Goal: Task Accomplishment & Management: Manage account settings

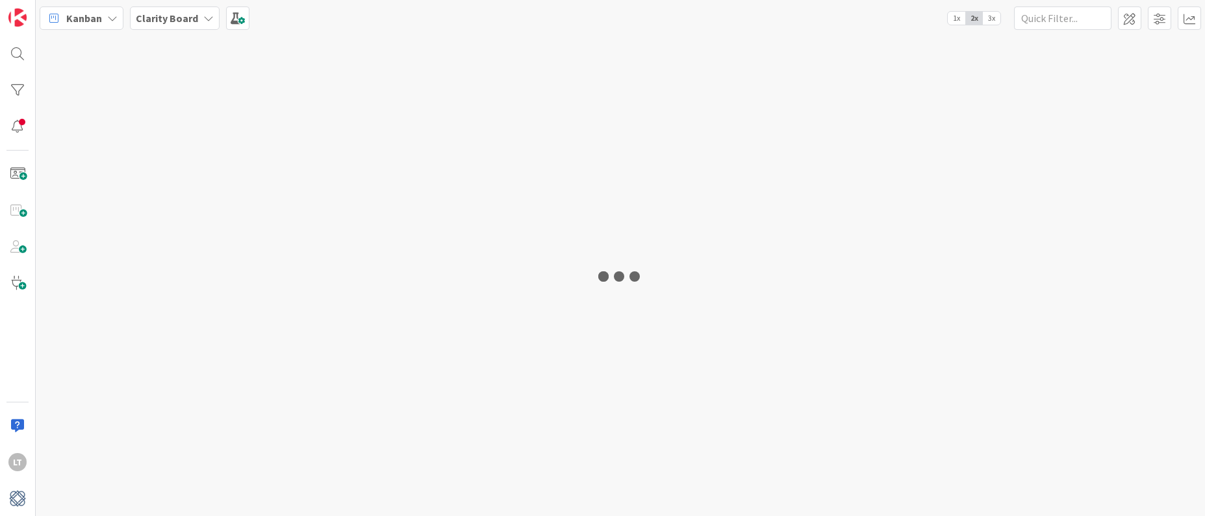
click at [611, 162] on div at bounding box center [620, 276] width 1169 height 481
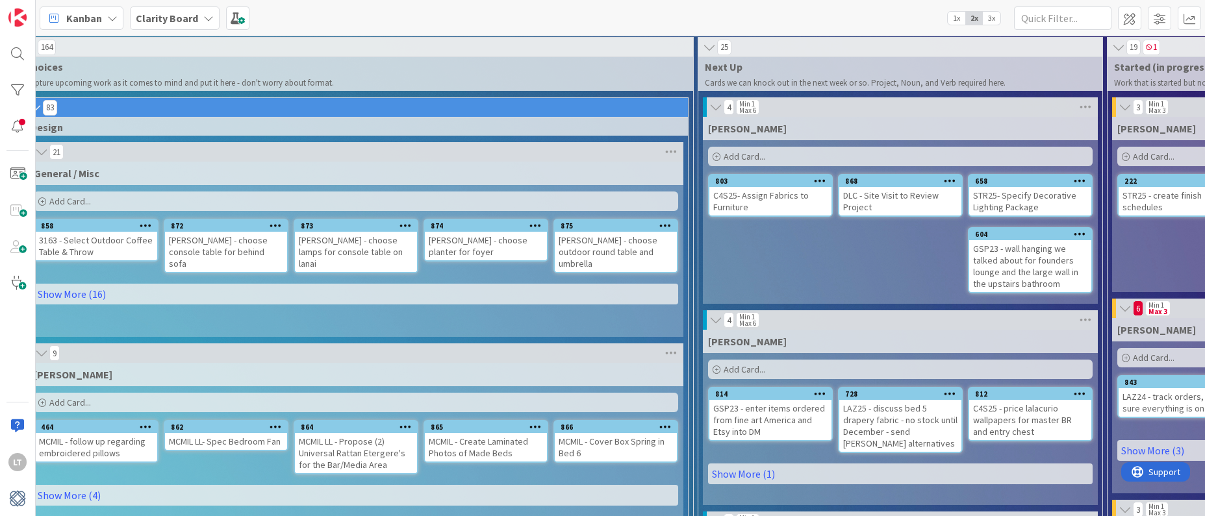
scroll to position [2, 80]
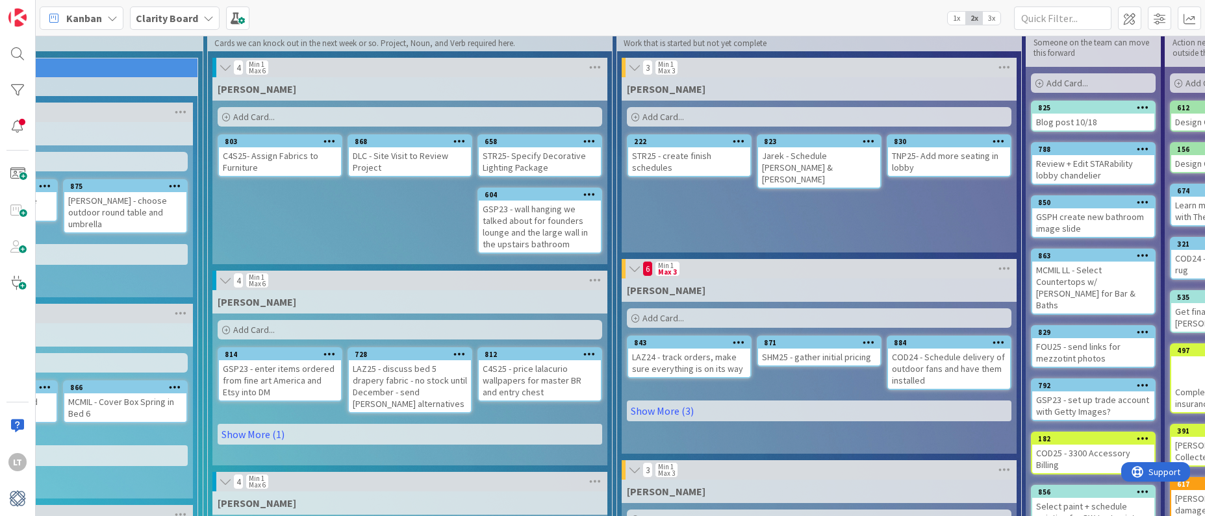
click at [681, 312] on div "Add Card..." at bounding box center [819, 318] width 385 height 19
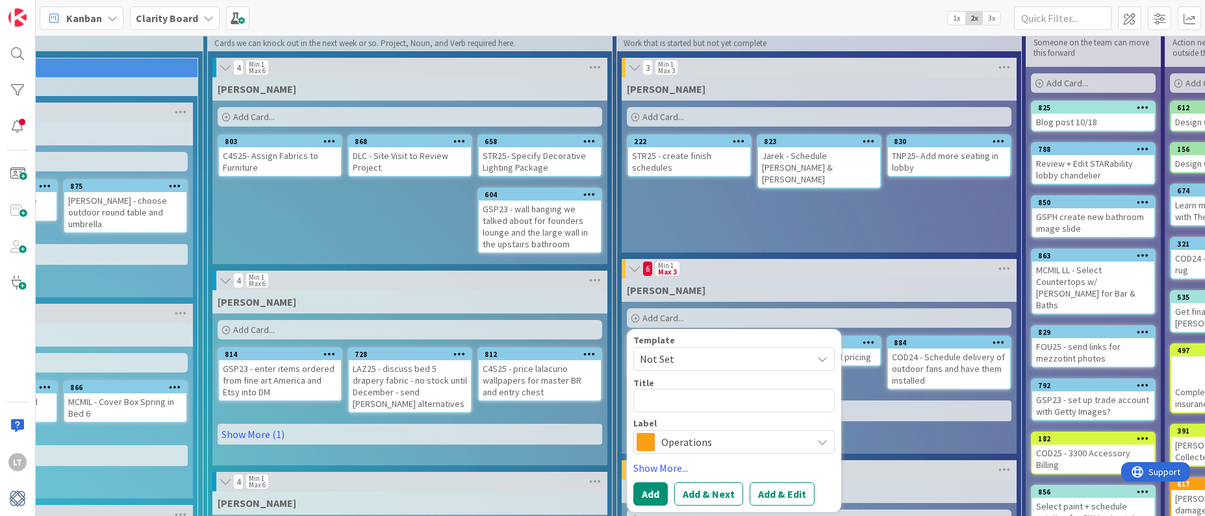
scroll to position [41, 511]
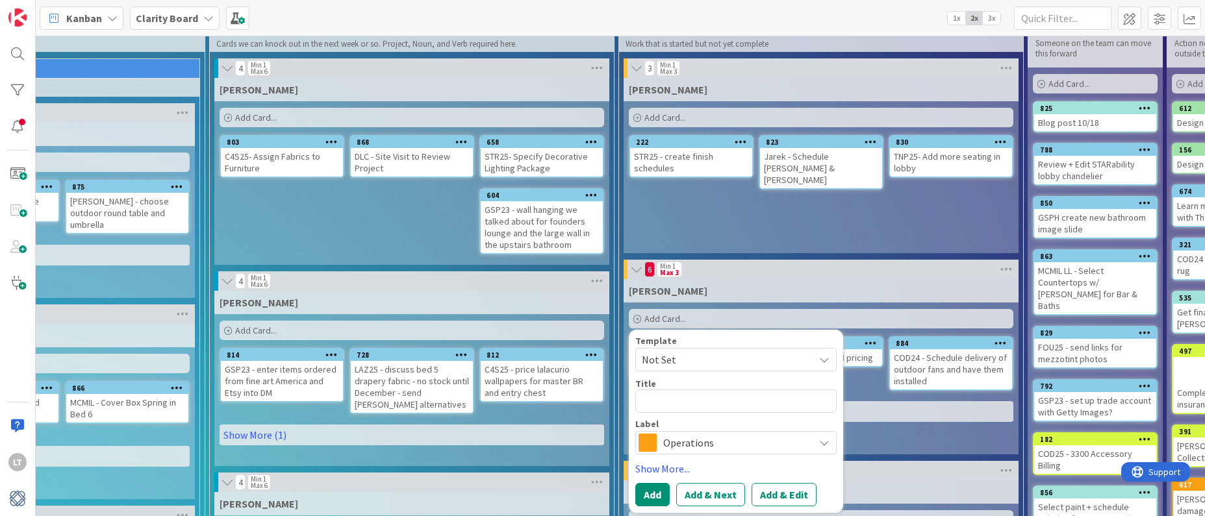
type textarea "x"
type textarea "3"
type textarea "x"
type textarea "31"
type textarea "x"
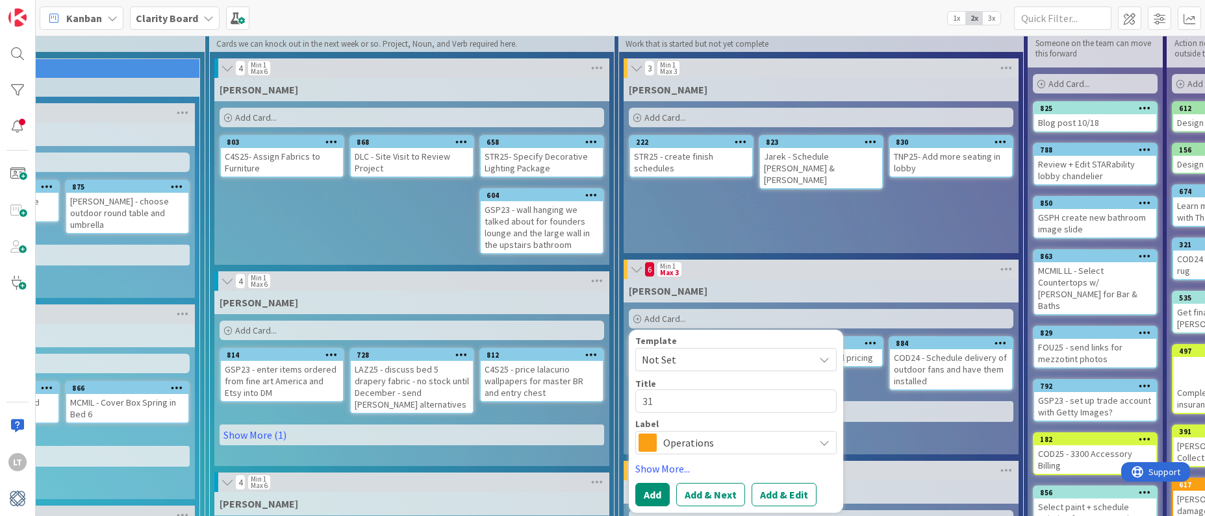
type textarea "316"
type textarea "x"
type textarea "3163"
type textarea "x"
type textarea "3163"
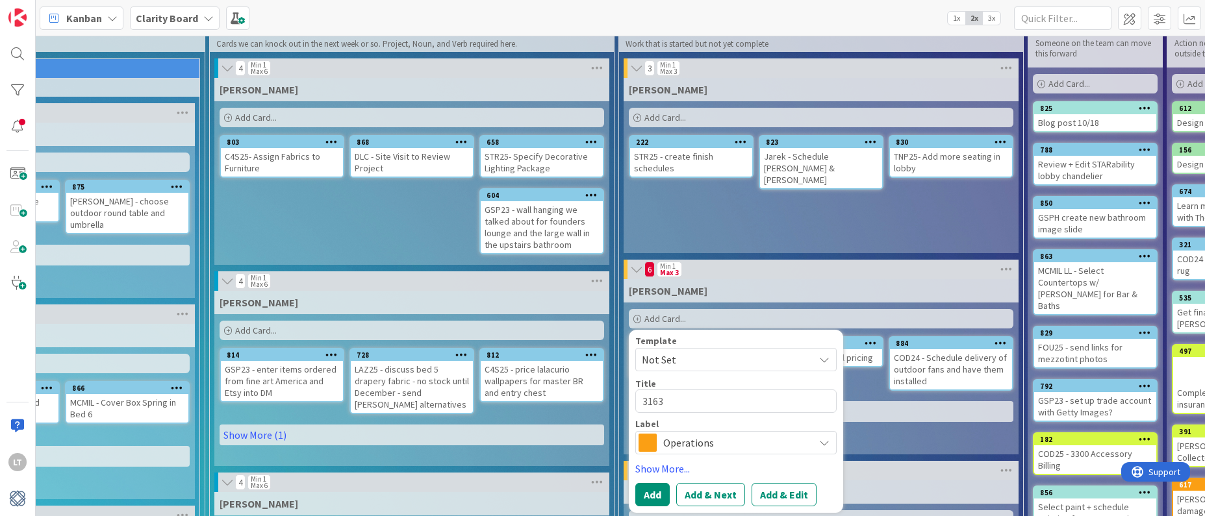
type textarea "x"
type textarea "3163 -"
type textarea "x"
type textarea "3163 -"
type textarea "x"
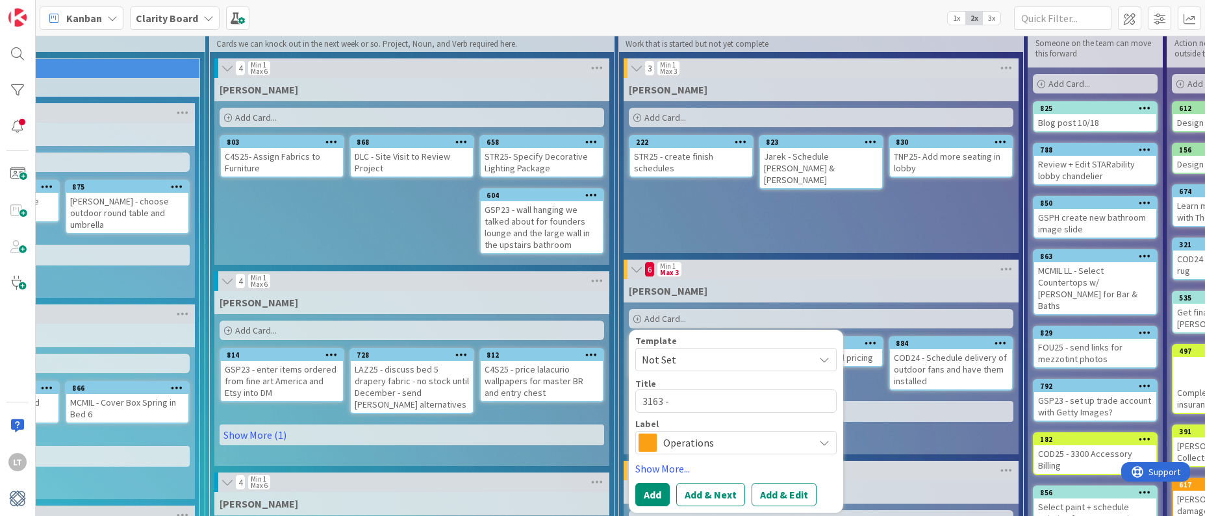
type textarea "3163 - f"
type textarea "x"
type textarea "3163 - fi"
type textarea "x"
type textarea "3163 - fin"
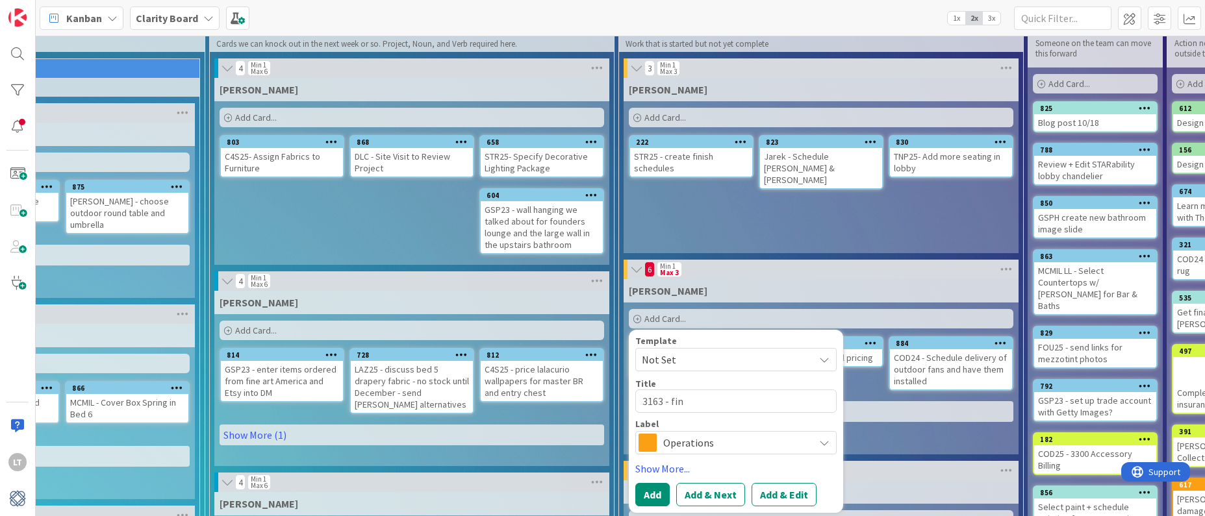
type textarea "x"
type textarea "3163 - find"
type textarea "x"
type textarea "3163 - find"
type textarea "x"
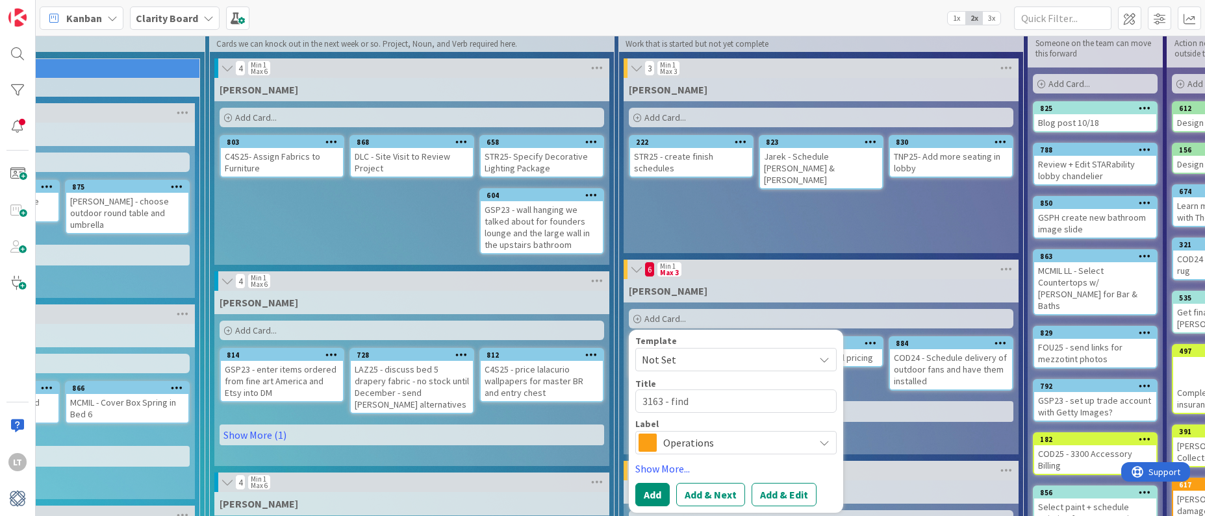
type textarea "3163 - find o"
type textarea "x"
type textarea "3163 - find ou"
type textarea "x"
type textarea "3163 - find out"
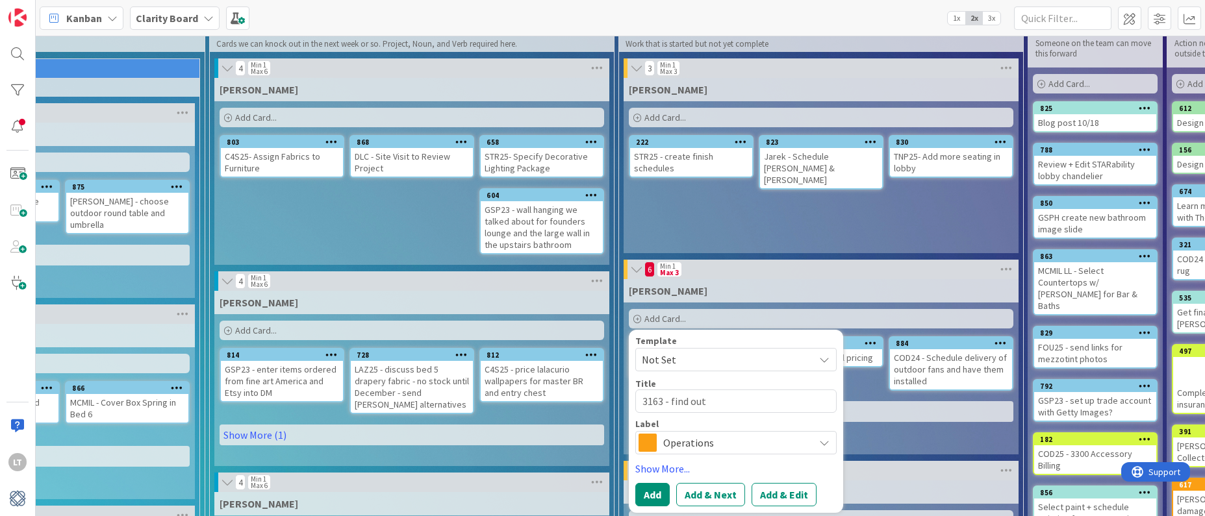
type textarea "x"
type textarea "3163 - find outd"
type textarea "x"
type textarea "3163 - find outdo"
type textarea "x"
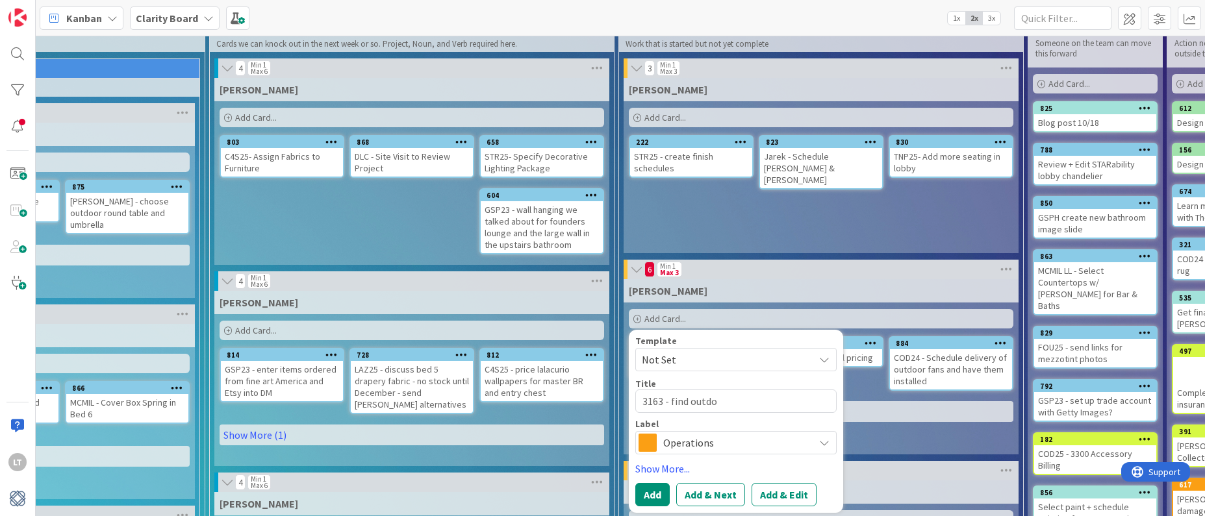
type textarea "3163 - find outdoo"
type textarea "x"
type textarea "3163 - find outdoor"
type textarea "x"
type textarea "3163 - find outdoor"
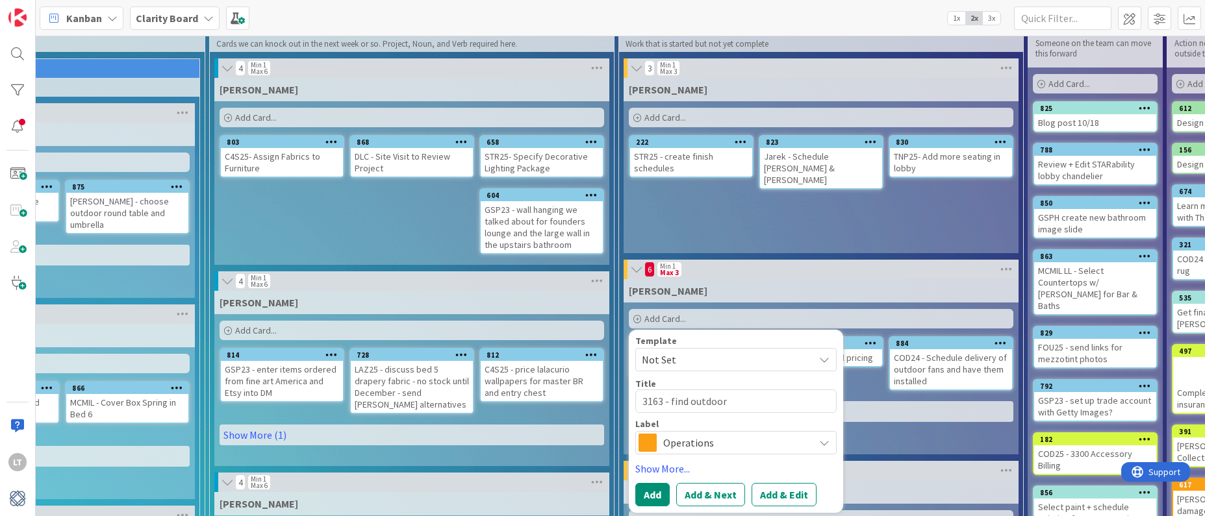
type textarea "x"
type textarea "3163 - find outdoor t"
type textarea "x"
type textarea "3163 - find outdoor th"
type textarea "x"
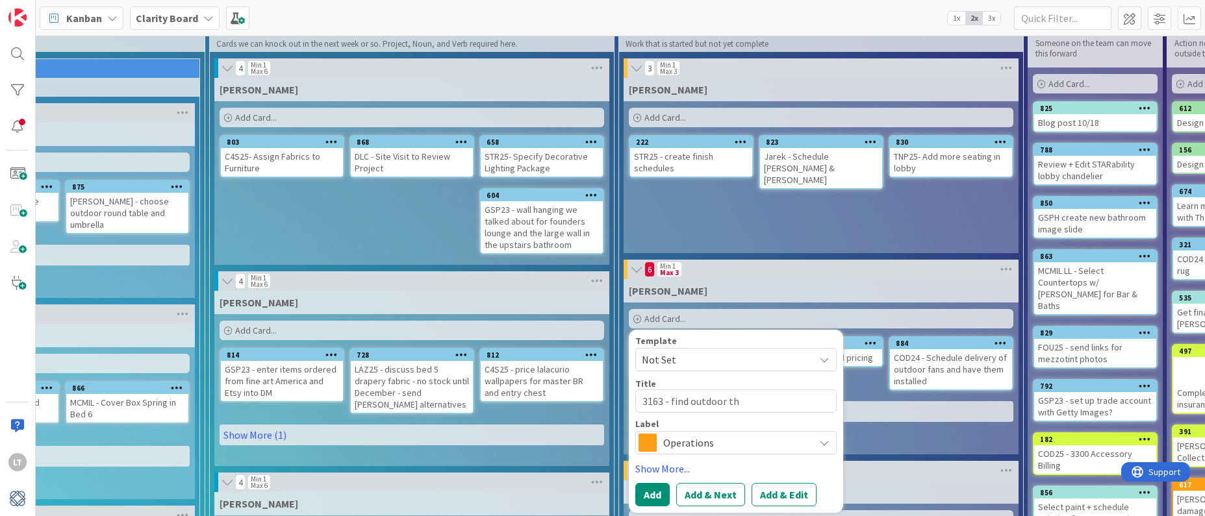
type textarea "3163 - find outdoor thr"
type textarea "x"
type textarea "3163 - find outdoor thro"
type textarea "x"
type textarea "3163 - find outdoor throw"
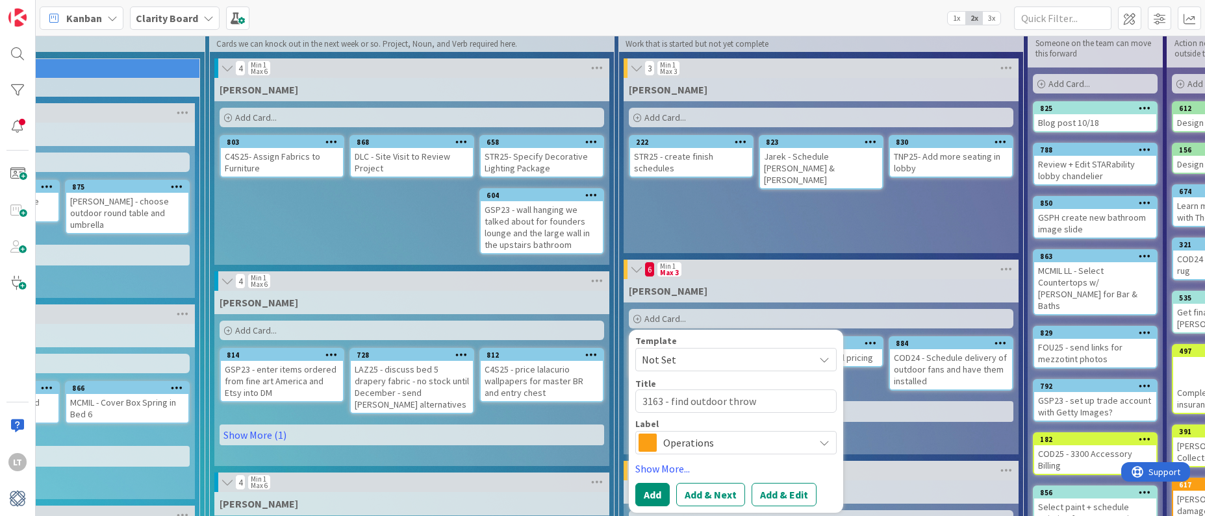
type textarea "x"
type textarea "3163 - find outdoor throw"
type textarea "x"
type textarea "3163 - find outdoor throw b"
type textarea "x"
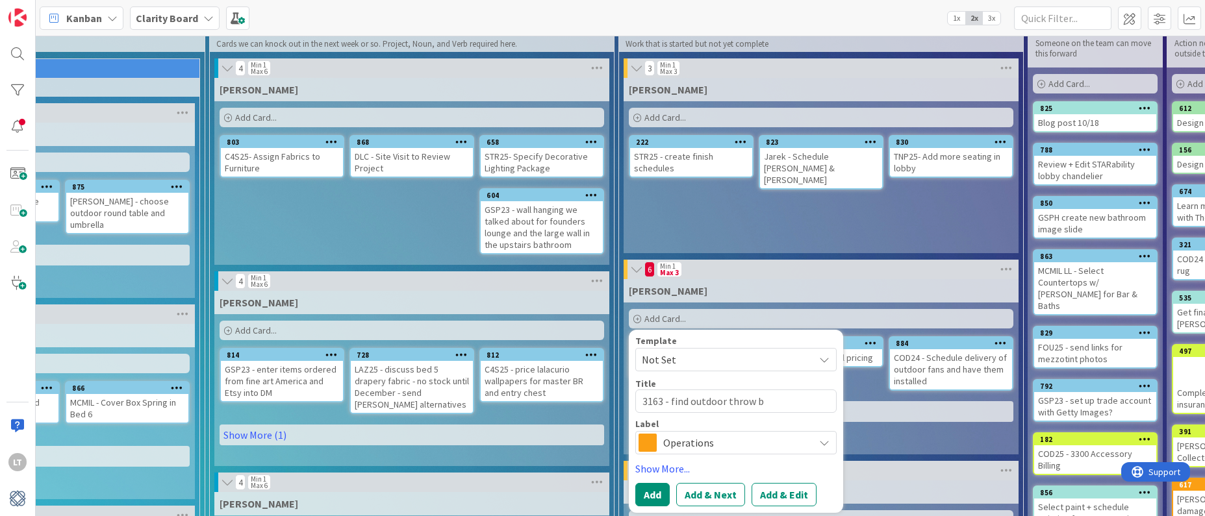
type textarea "3163 - find outdoor throw bl"
type textarea "x"
type textarea "3163 - find outdoor throw bla"
type textarea "x"
type textarea "3163 - find outdoor throw [PERSON_NAME]"
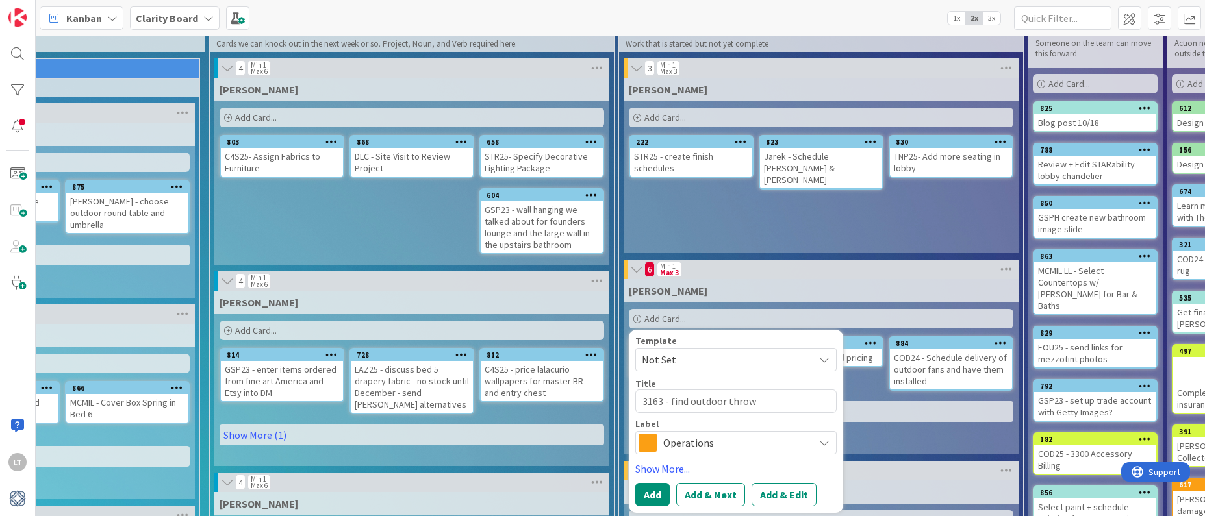
type textarea "x"
type textarea "3163 - find outdoor throw blank"
type textarea "x"
type textarea "3163 - find outdoor throw [PERSON_NAME]"
type textarea "x"
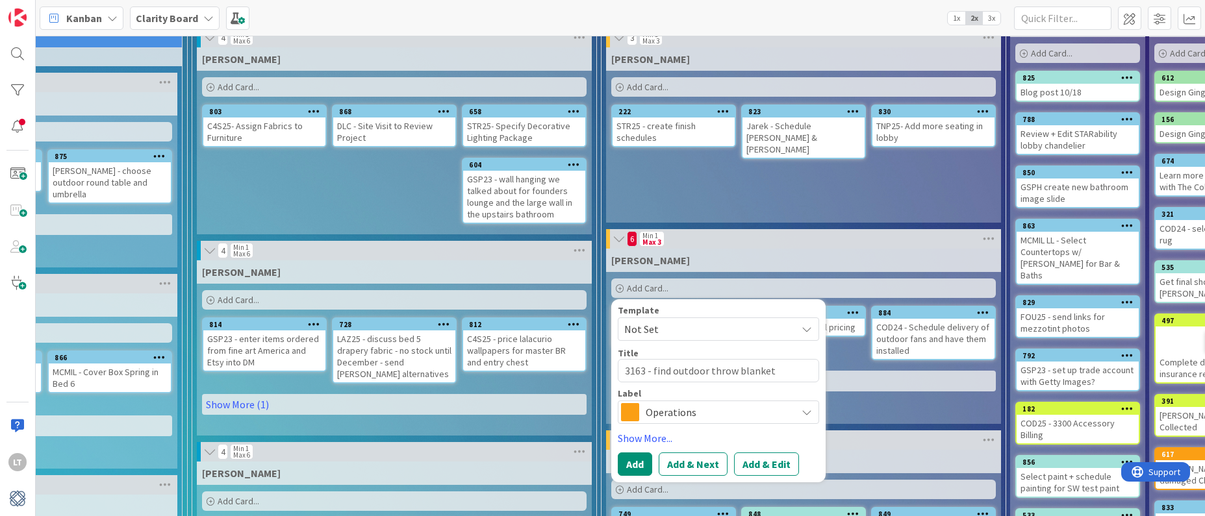
scroll to position [111, 528]
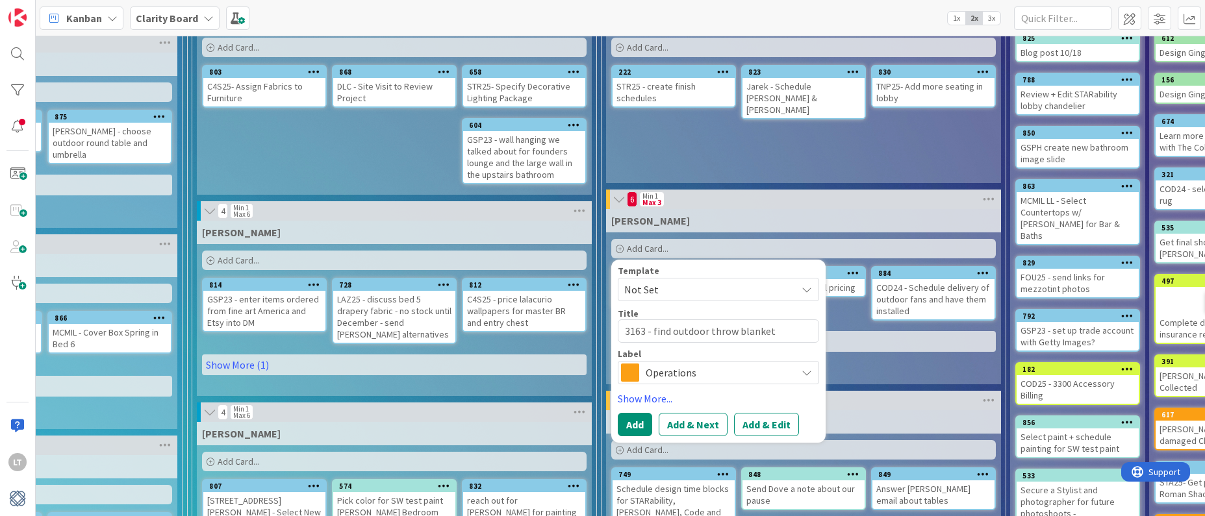
type textarea "3163 - find outdoor throw blanket"
click at [679, 368] on span "Operations" at bounding box center [718, 373] width 144 height 18
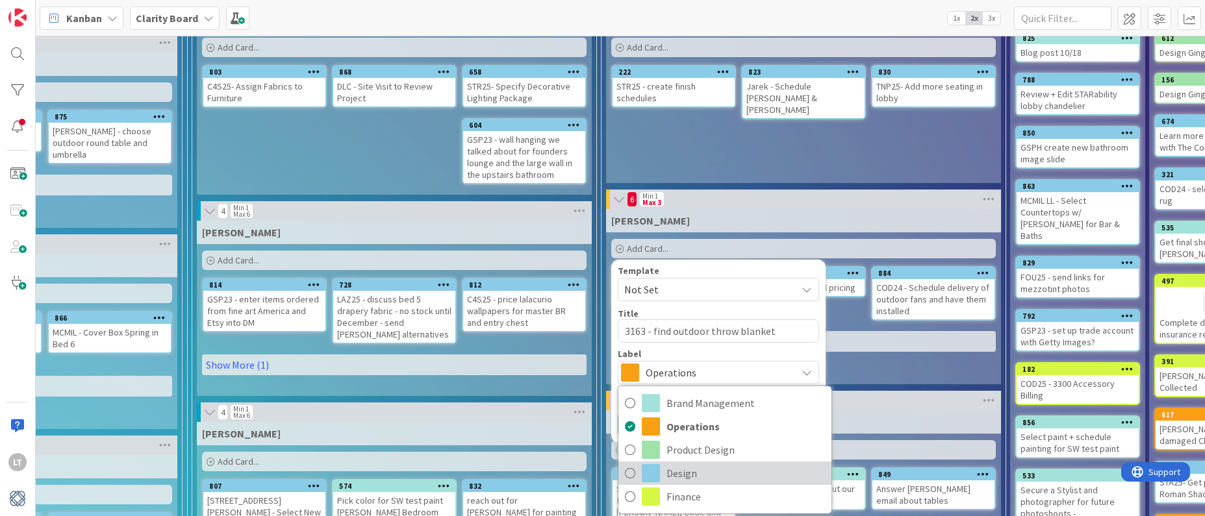
click at [662, 468] on link "Design" at bounding box center [724, 473] width 213 height 23
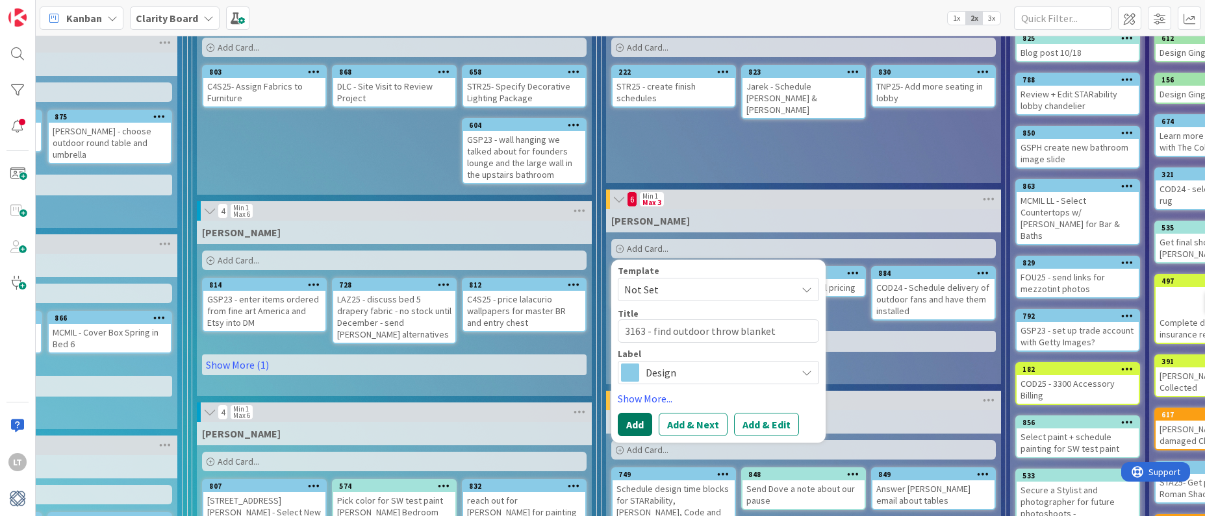
click at [636, 423] on button "Add" at bounding box center [635, 424] width 34 height 23
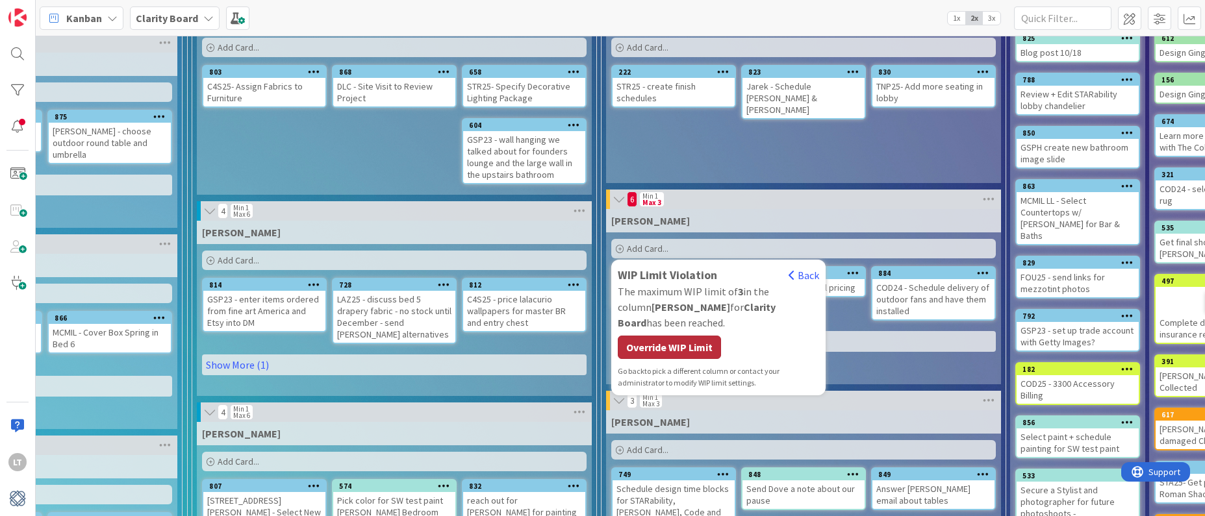
click at [681, 338] on div "Override WIP Limit" at bounding box center [669, 347] width 103 height 23
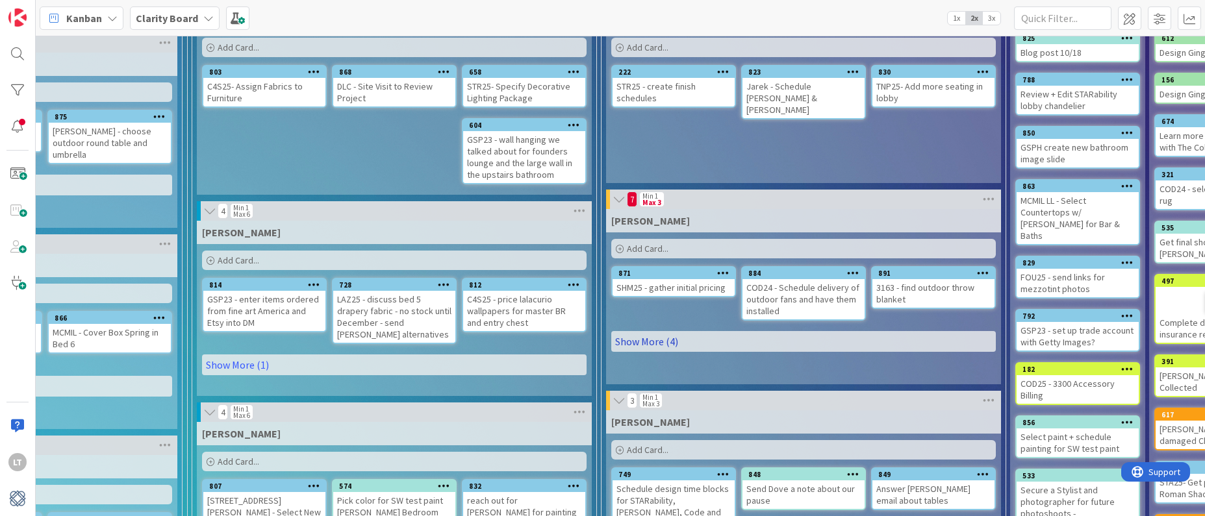
click at [666, 341] on link "Show More (4)" at bounding box center [803, 341] width 385 height 21
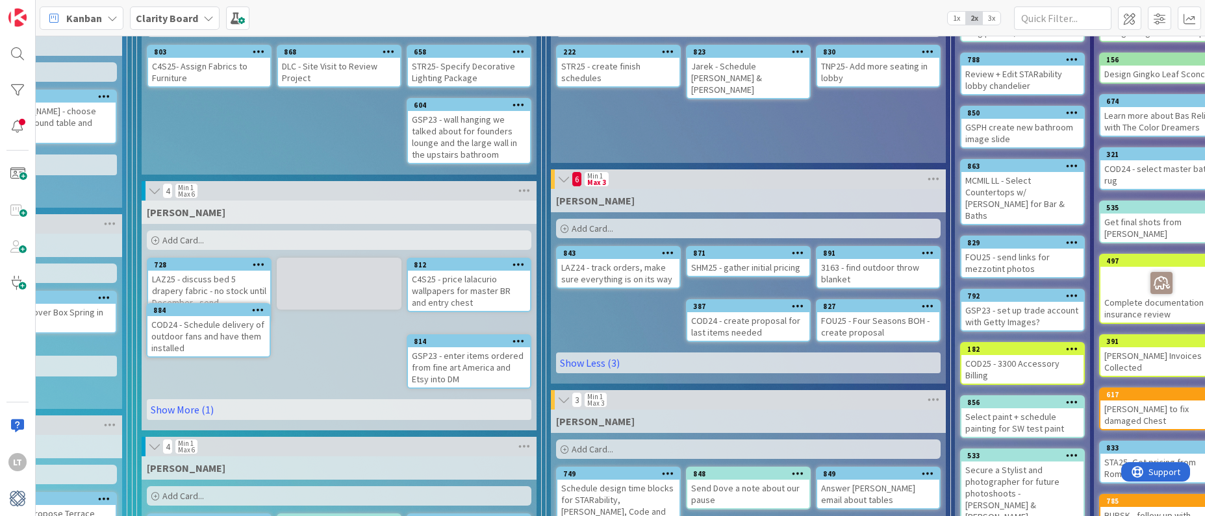
scroll to position [131, 559]
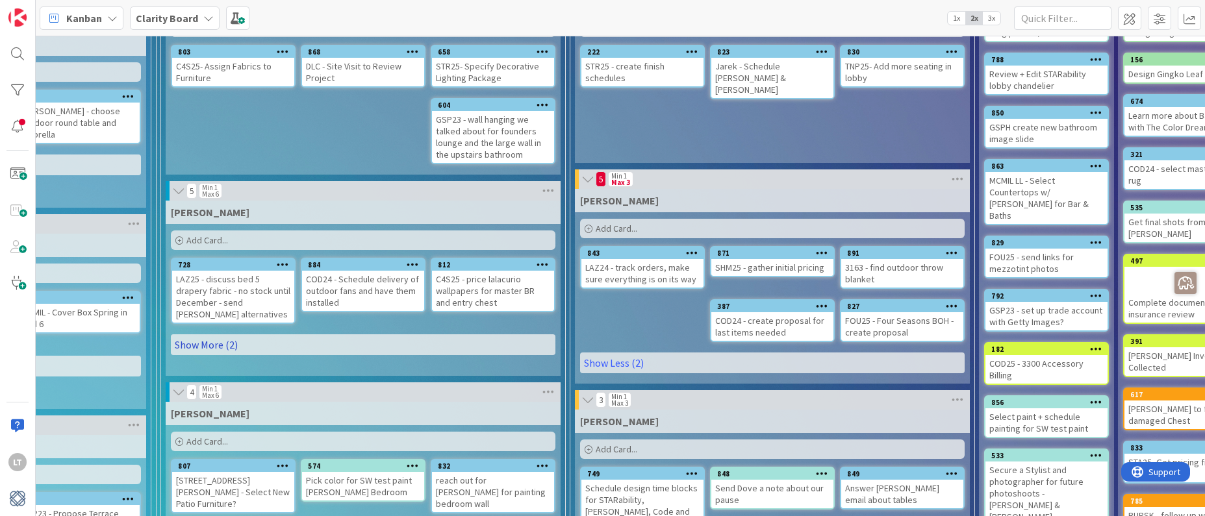
click at [256, 346] on link "Show More (2)" at bounding box center [363, 345] width 385 height 21
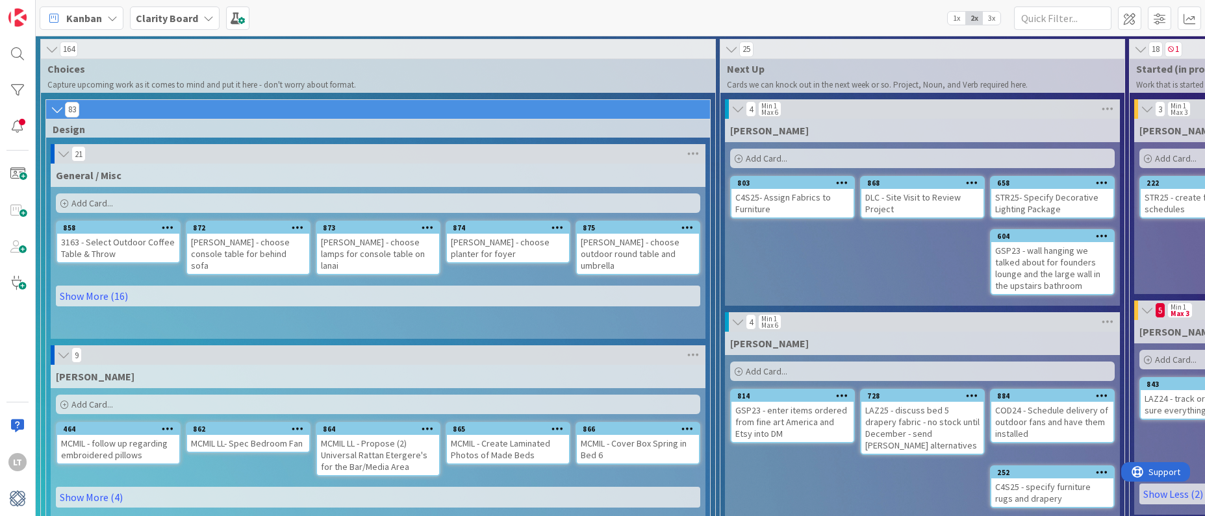
scroll to position [0, 0]
click at [99, 286] on link "Show More (16)" at bounding box center [378, 296] width 644 height 21
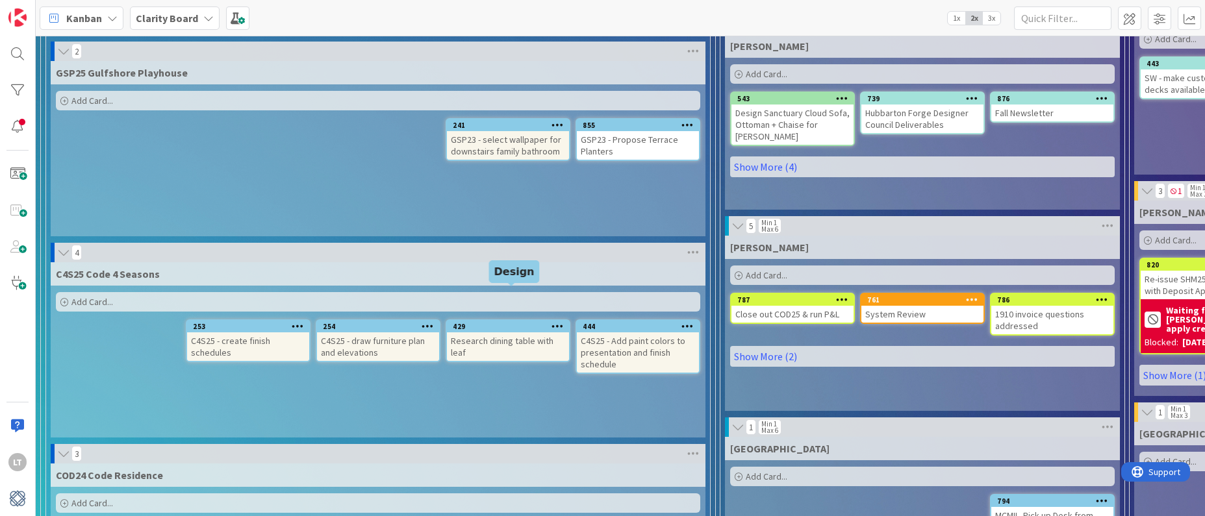
scroll to position [743, 0]
click at [208, 14] on icon at bounding box center [208, 18] width 10 height 10
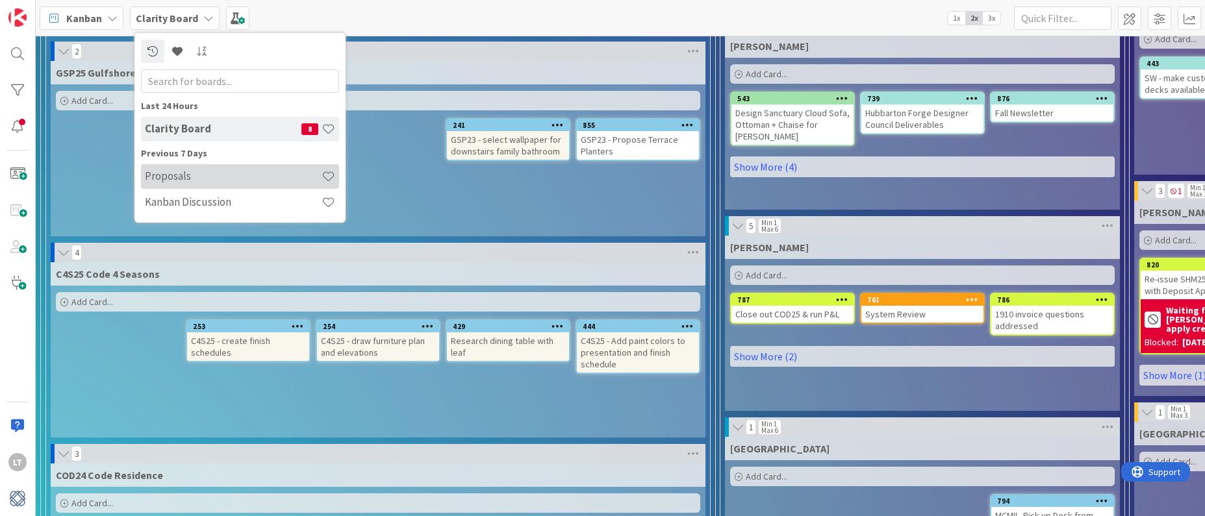
click at [228, 184] on div "Proposals" at bounding box center [240, 176] width 198 height 25
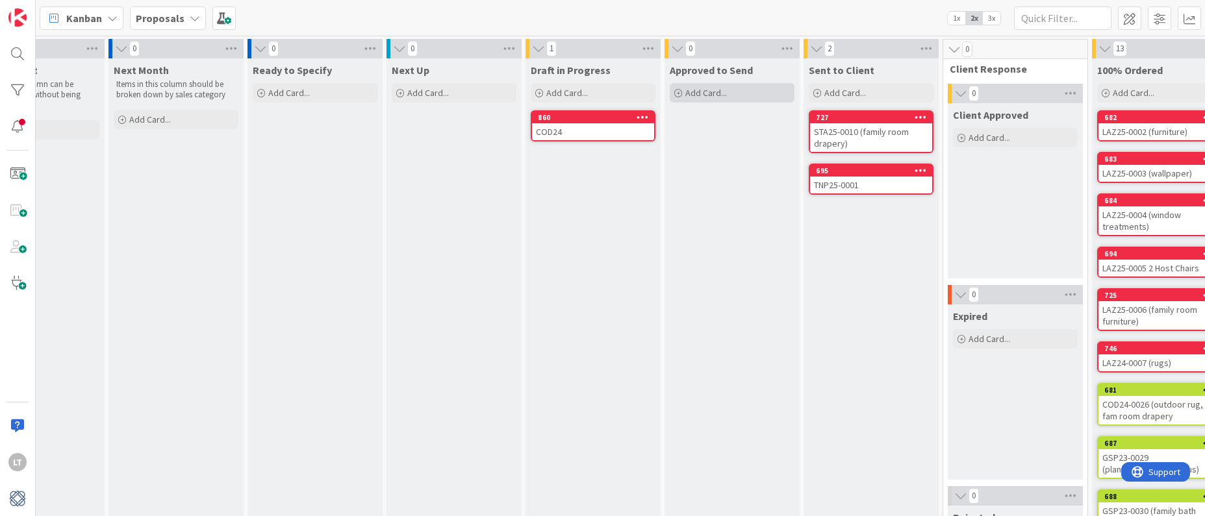
scroll to position [0, 214]
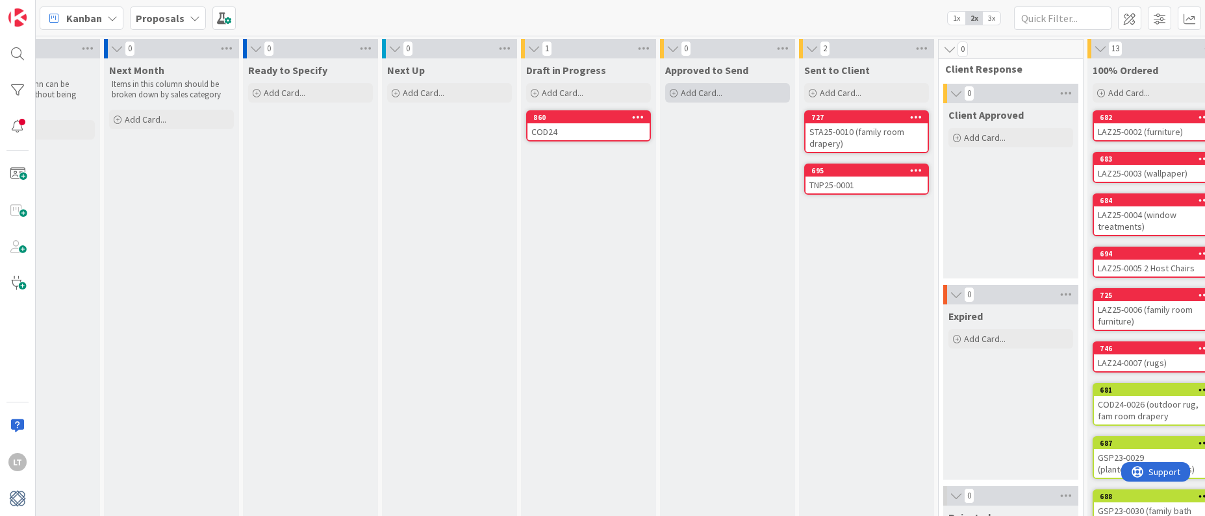
click at [700, 92] on span "Add Card..." at bounding box center [702, 93] width 42 height 12
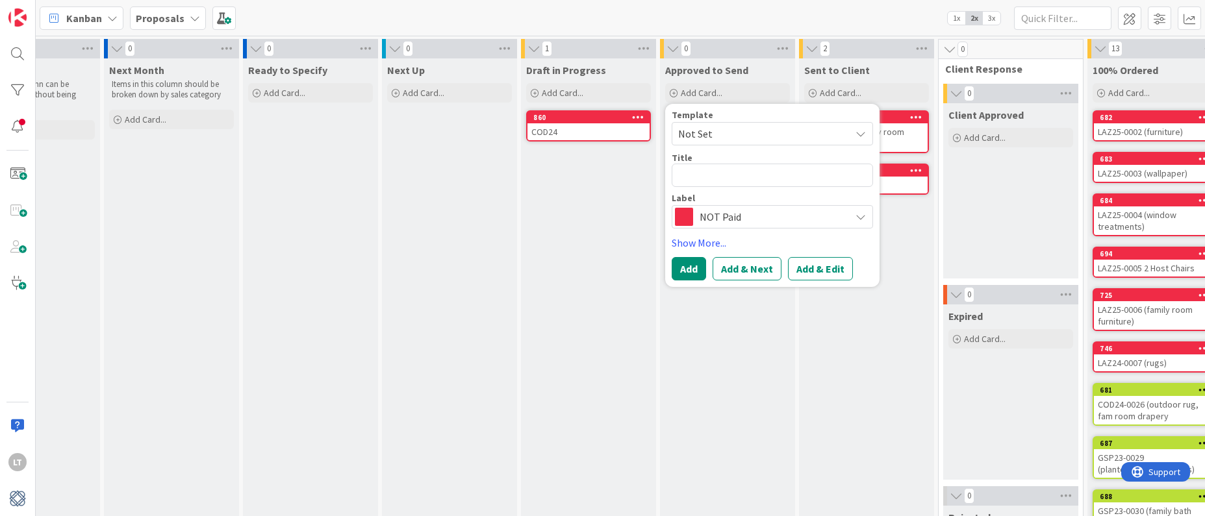
type textarea "x"
type textarea "G"
type textarea "x"
type textarea "GS"
type textarea "x"
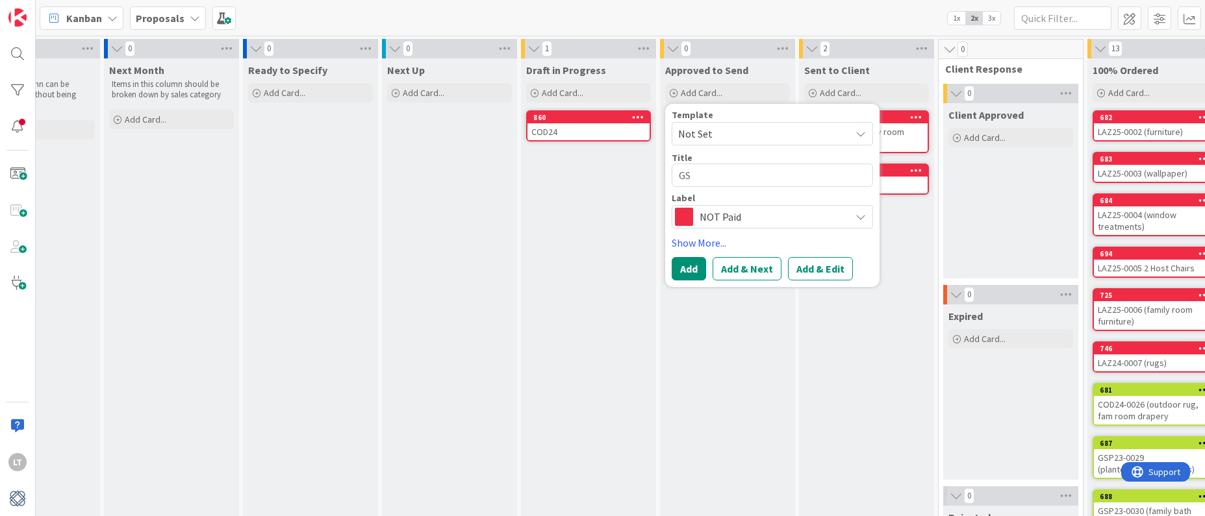
type textarea "GSP"
type textarea "x"
type textarea "GSP2"
type textarea "x"
type textarea "GSP23"
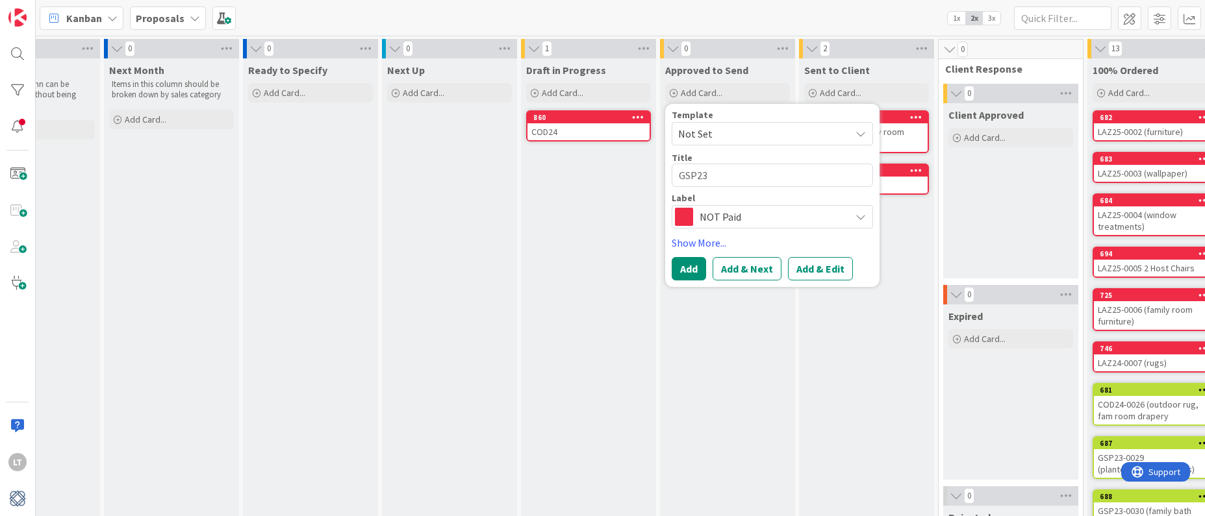
type textarea "x"
type textarea "GSP23-"
type textarea "x"
type textarea "GSP23-0"
type textarea "x"
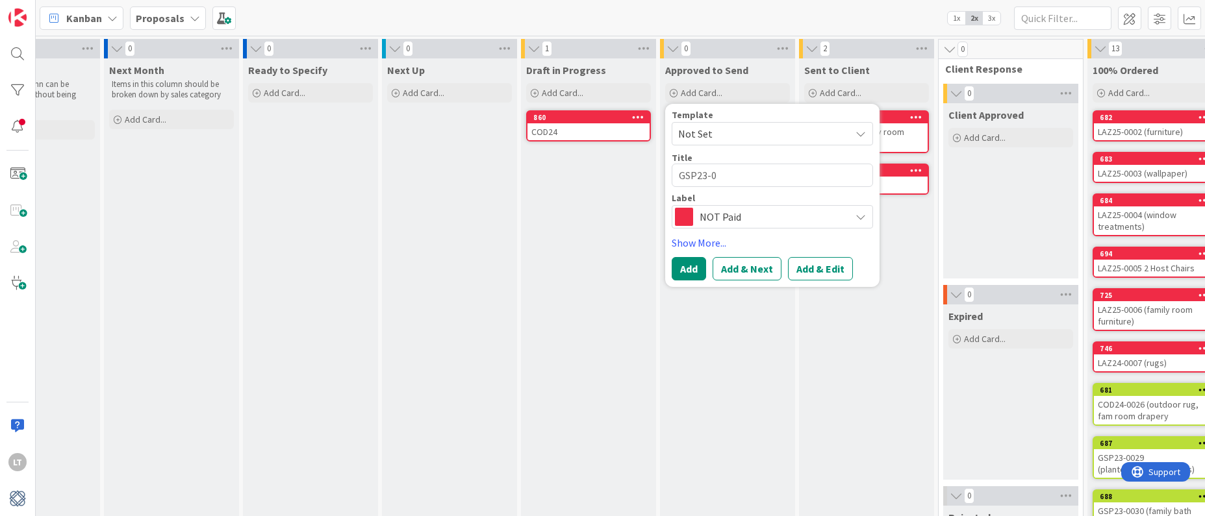
type textarea "GSP23-00"
click at [730, 176] on textarea "GSP23-00" at bounding box center [772, 175] width 201 height 23
type textarea "x"
type textarea "GSP23-003"
type textarea "x"
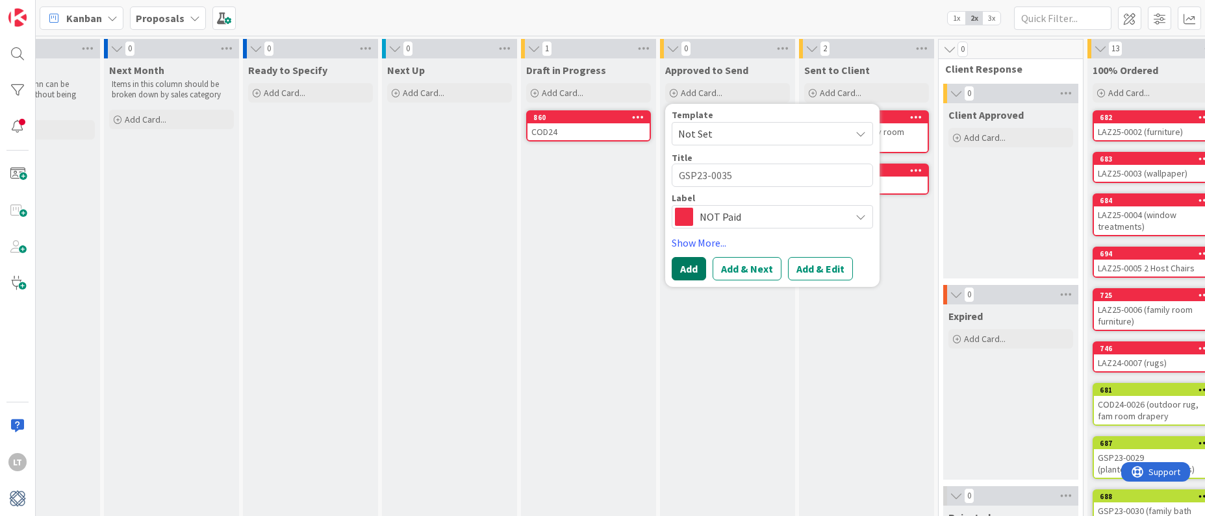
type textarea "GSP23-0035"
click at [694, 269] on button "Add" at bounding box center [689, 268] width 34 height 23
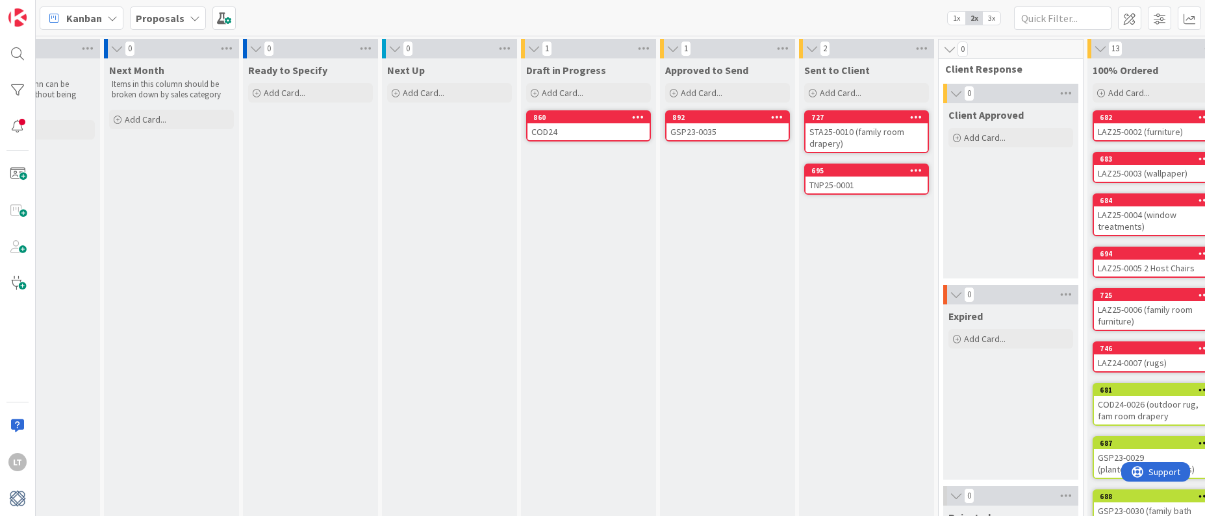
click at [758, 130] on div "GSP23-0035" at bounding box center [728, 131] width 122 height 17
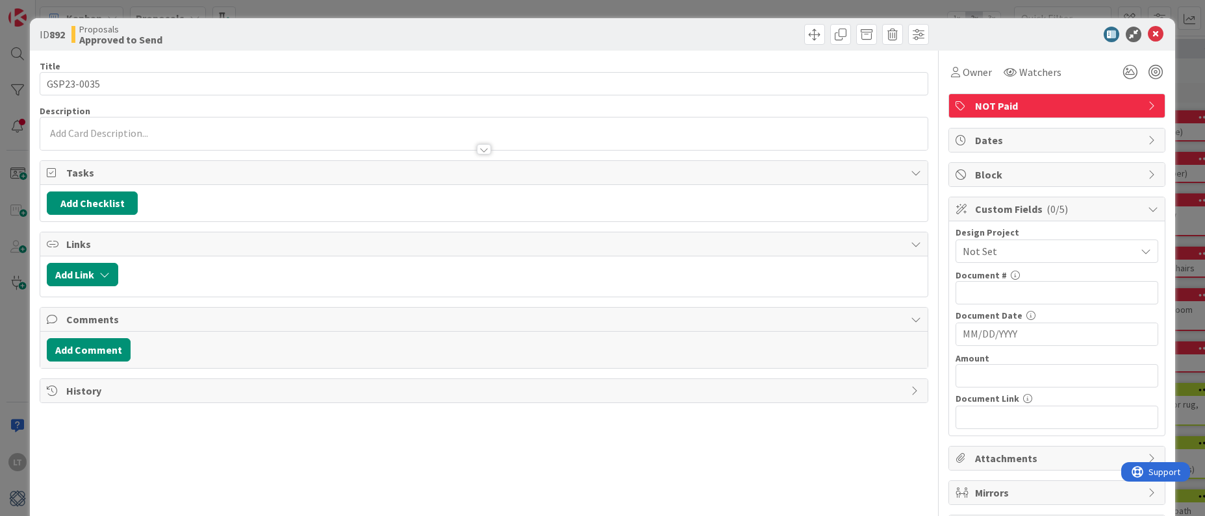
click at [1016, 254] on span "Not Set" at bounding box center [1046, 251] width 166 height 18
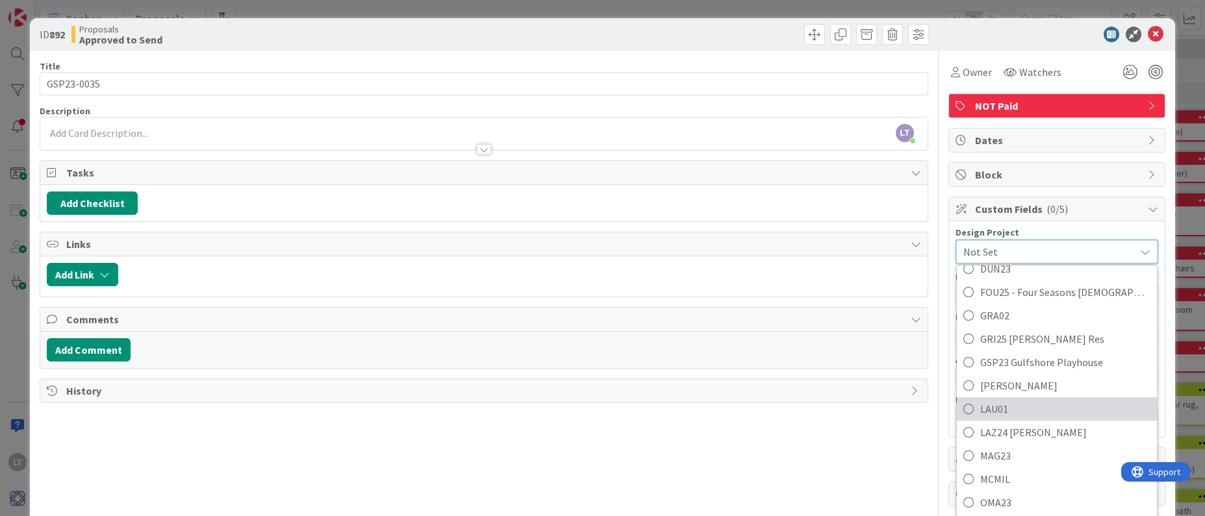
scroll to position [311, 0]
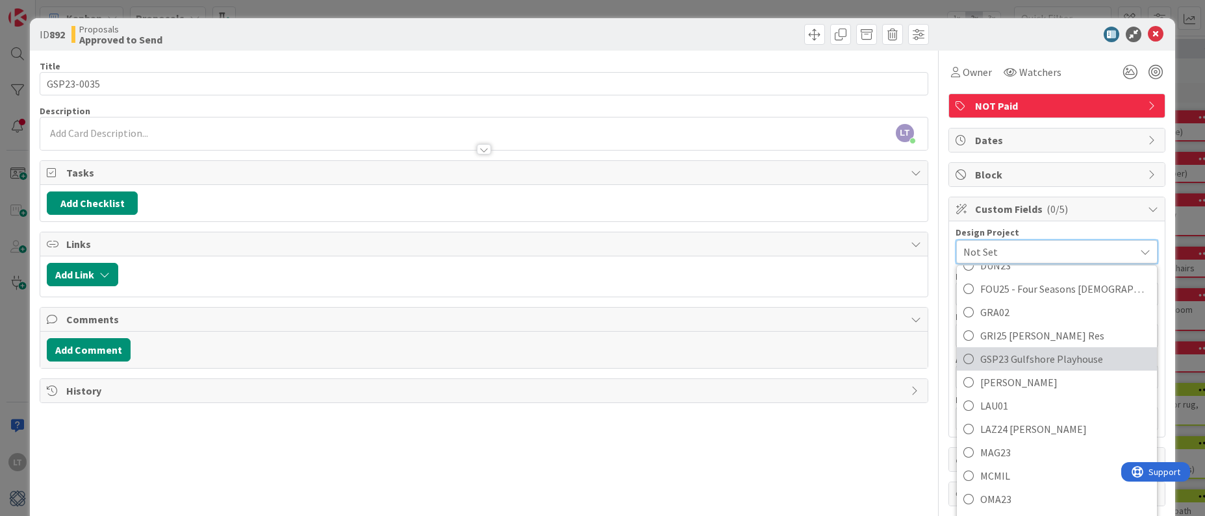
click at [973, 359] on icon at bounding box center [968, 359] width 10 height 19
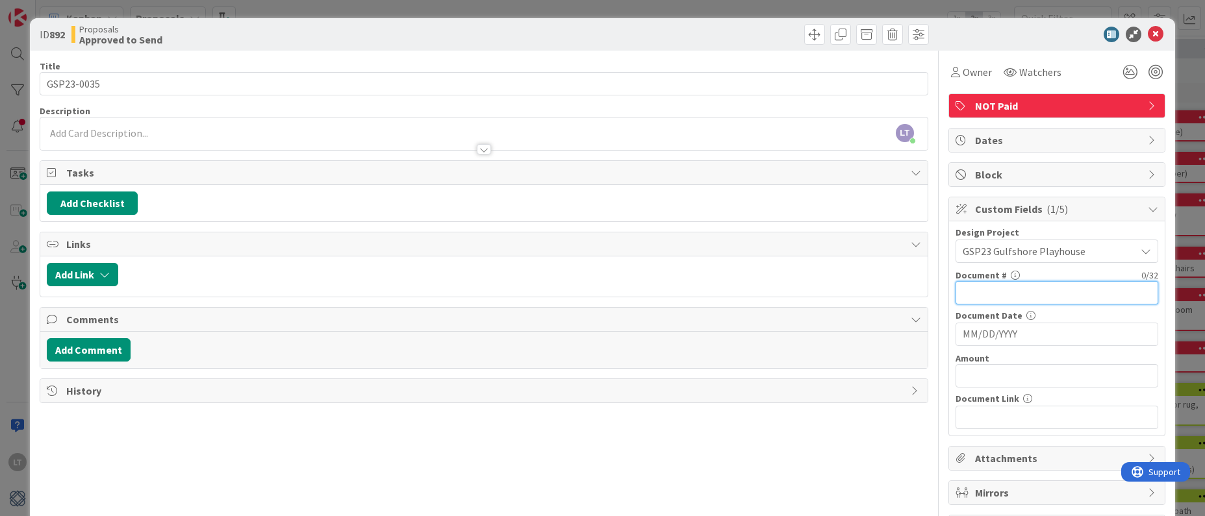
click at [1016, 294] on input "text" at bounding box center [1057, 292] width 203 height 23
type input "GSP23-0035"
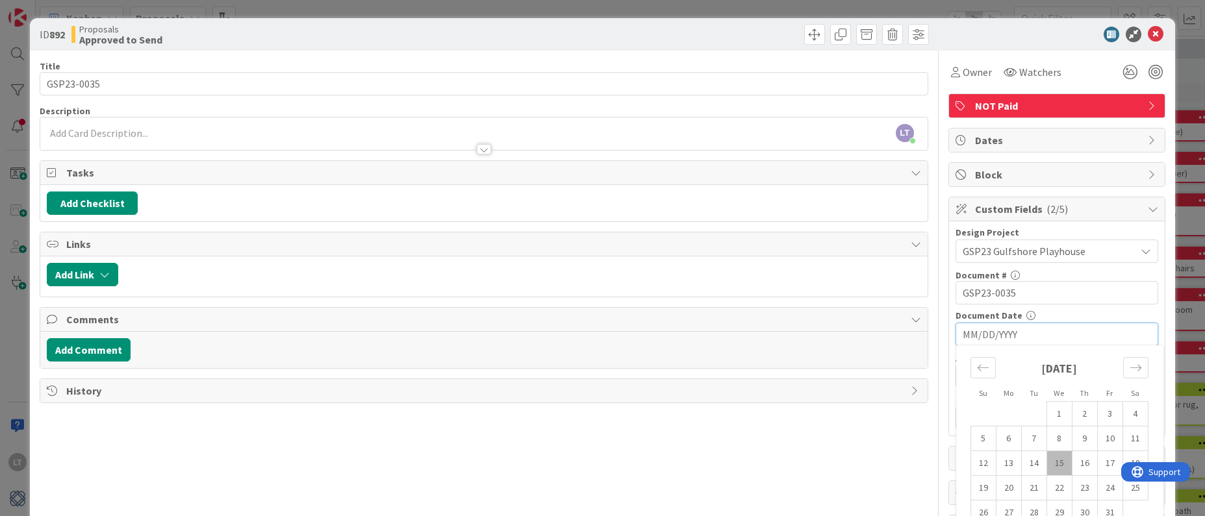
click at [1061, 463] on td "15" at bounding box center [1059, 464] width 25 height 25
type input "[DATE]"
click at [1004, 377] on input "text" at bounding box center [1057, 375] width 203 height 23
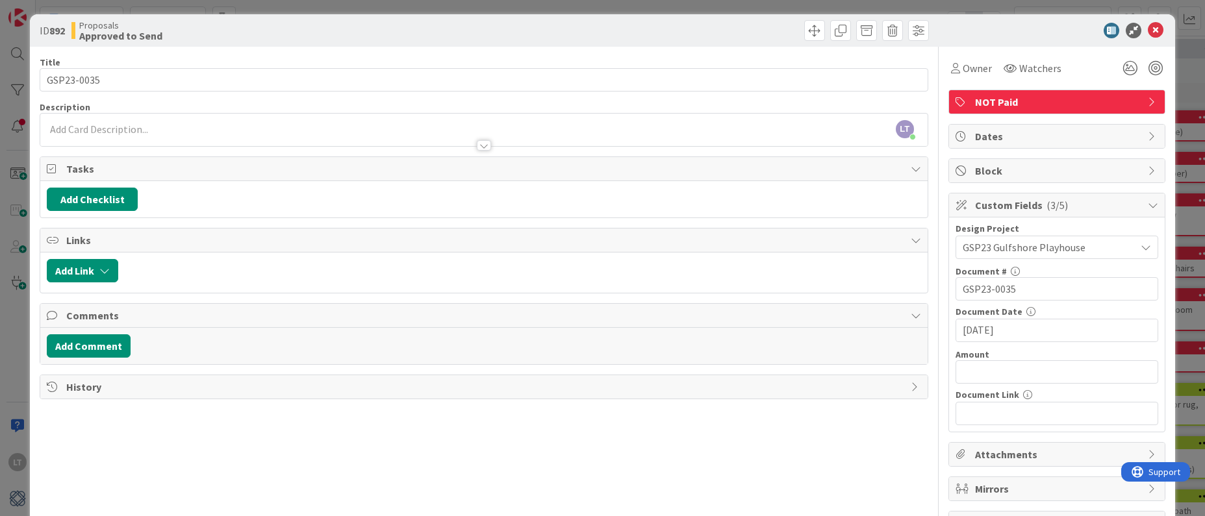
scroll to position [5, 0]
type input "$1,841.84"
click at [1153, 25] on icon at bounding box center [1156, 30] width 16 height 16
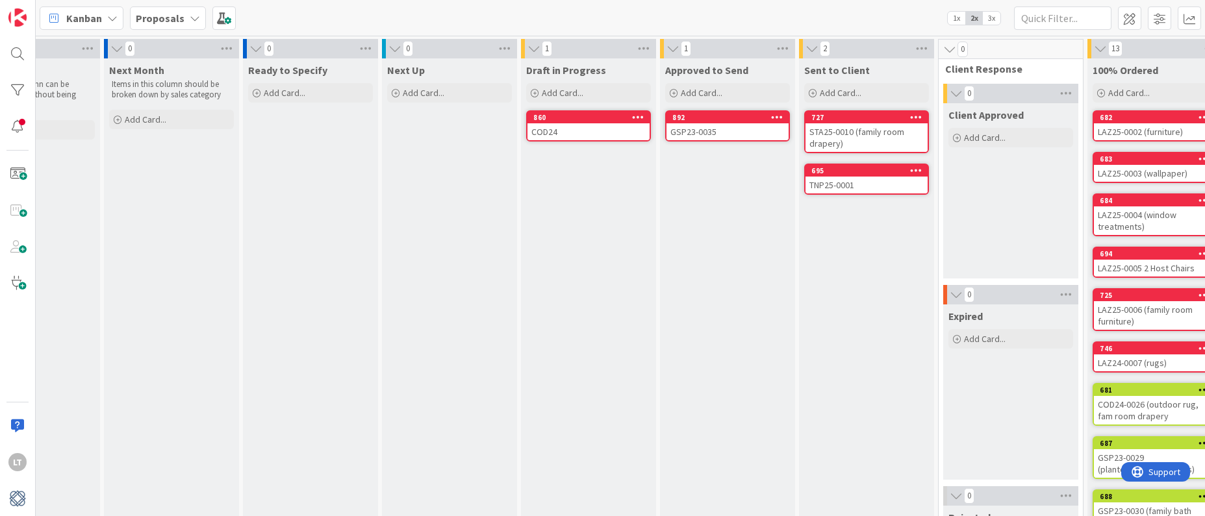
click at [737, 126] on div "GSP23-0035" at bounding box center [728, 131] width 122 height 17
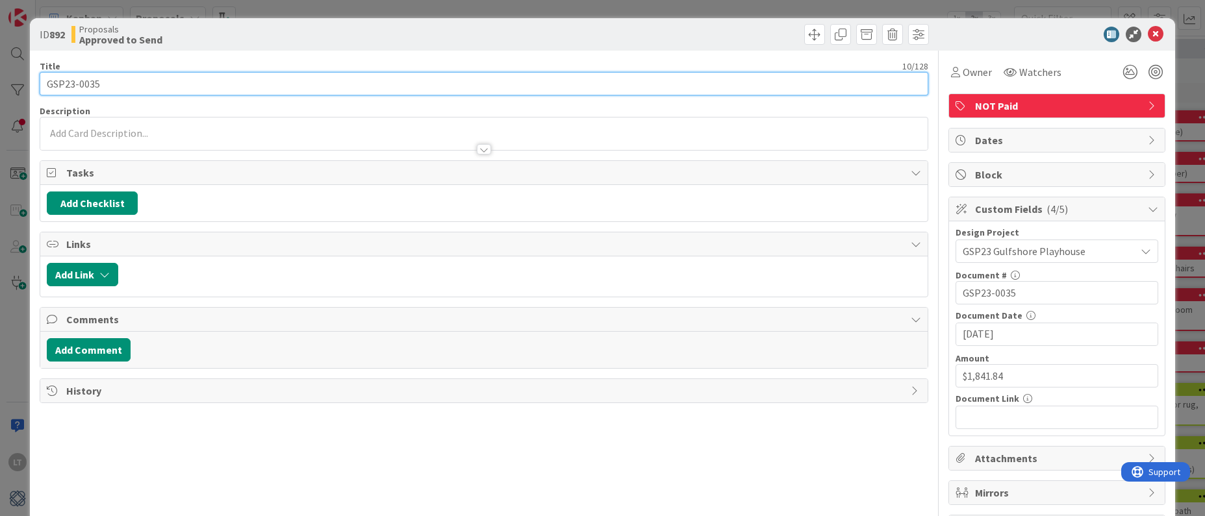
click at [181, 75] on input "GSP23-0035" at bounding box center [484, 83] width 888 height 23
click at [157, 86] on input "GSP23-0035" at bounding box center [484, 83] width 888 height 23
type input "GSP23-0035 (Outdoor planters)"
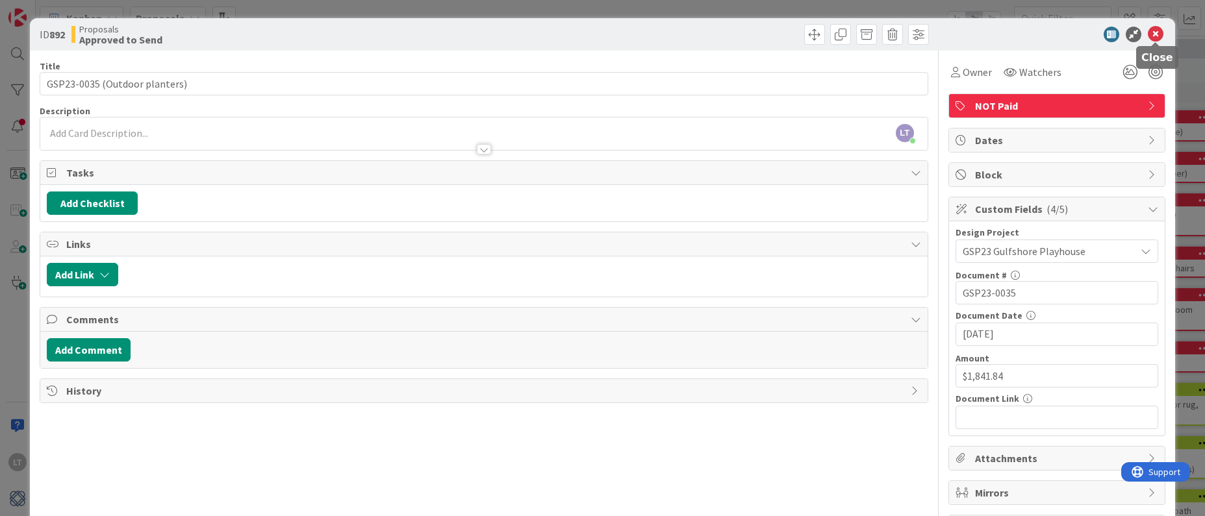
click at [1157, 30] on icon at bounding box center [1156, 35] width 16 height 16
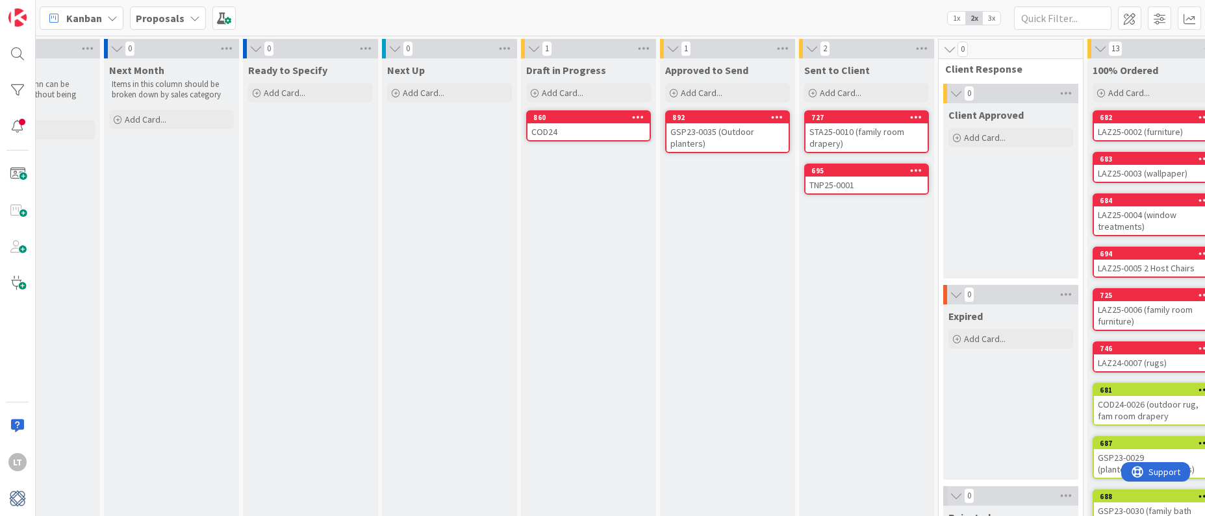
click at [862, 184] on div "TNP25-0001" at bounding box center [867, 185] width 122 height 17
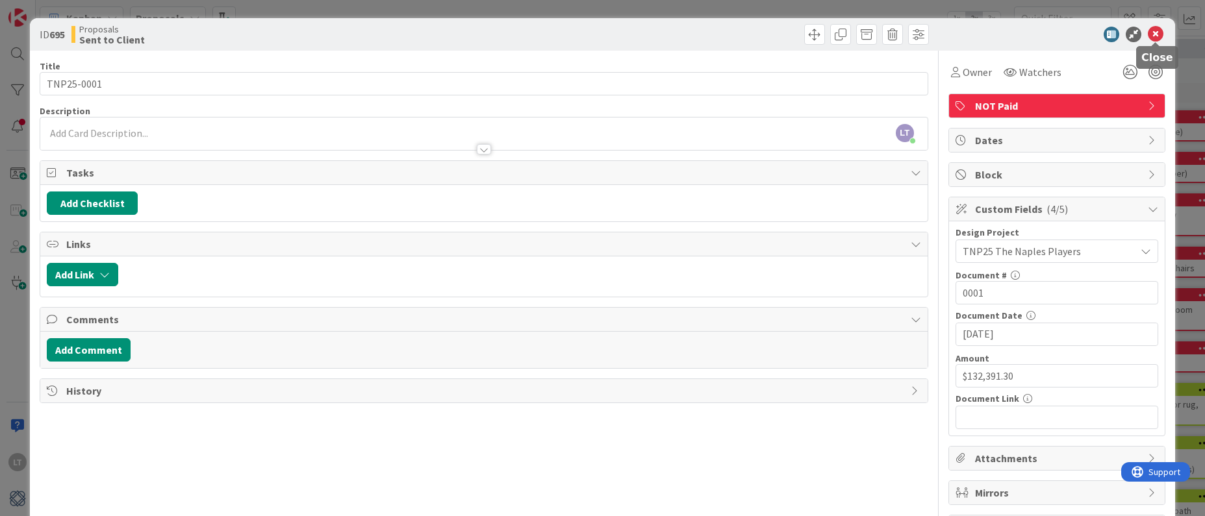
click at [1156, 36] on icon at bounding box center [1156, 35] width 16 height 16
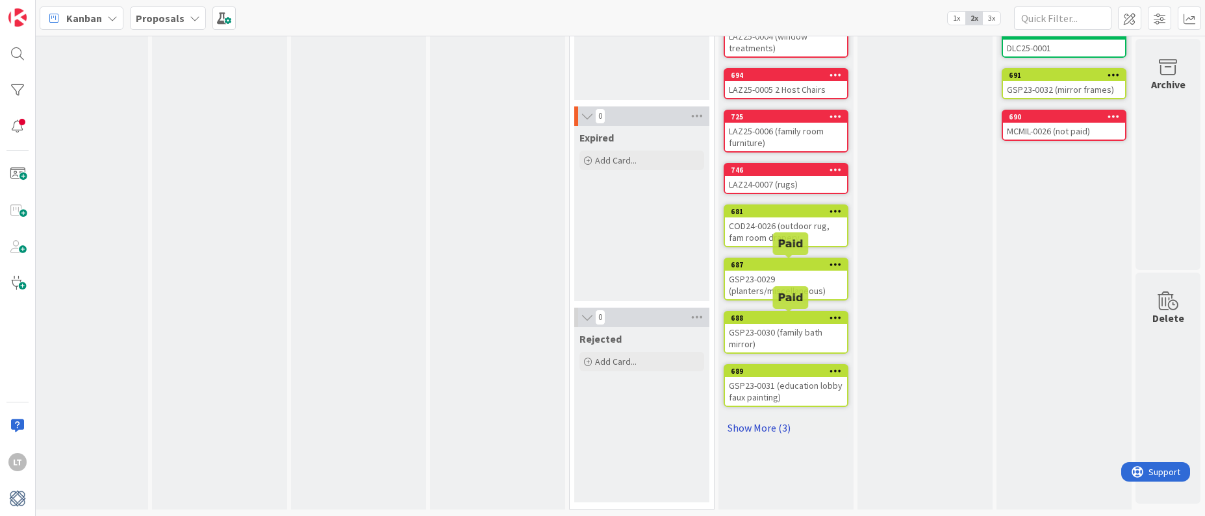
scroll to position [179, 583]
click at [761, 426] on link "Show More (3)" at bounding box center [786, 428] width 125 height 21
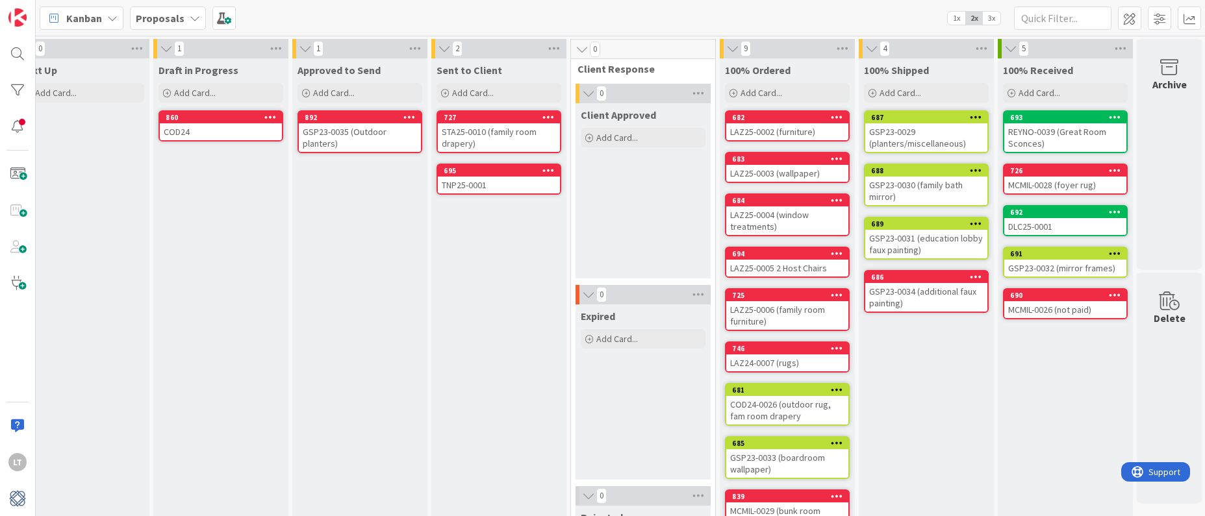
scroll to position [0, 582]
click at [919, 141] on div "GSP23-0029 (planters/miscellaneous)" at bounding box center [926, 137] width 122 height 29
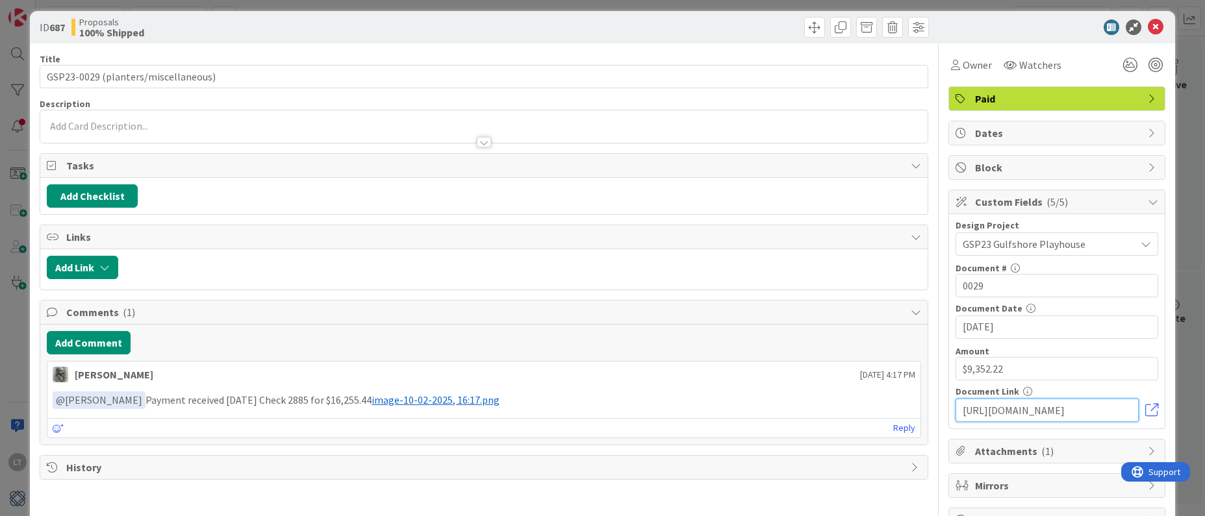
click at [1045, 417] on input "[URL][DOMAIN_NAME]" at bounding box center [1047, 410] width 183 height 23
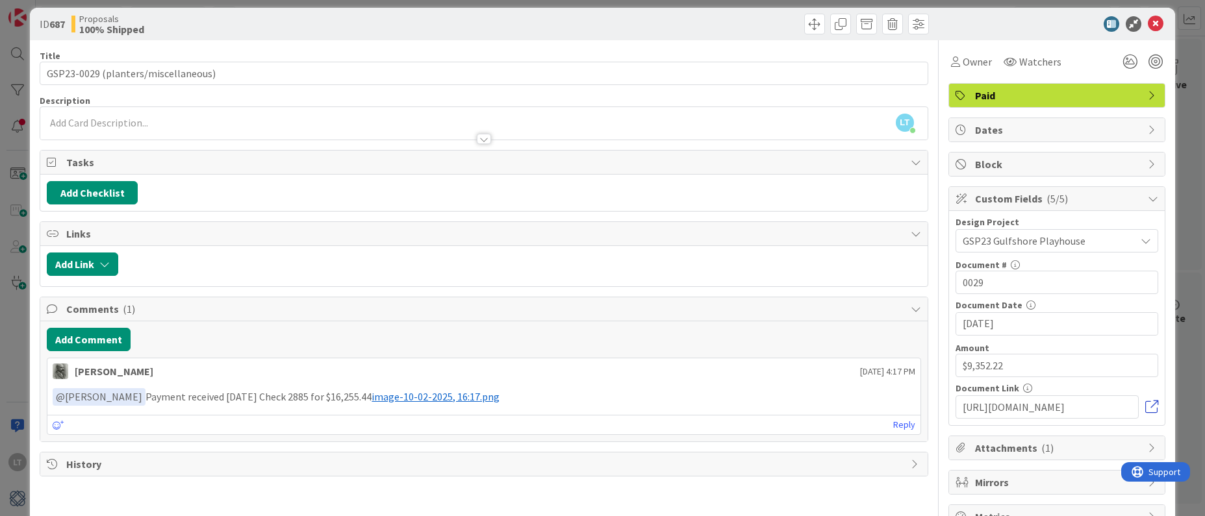
click at [1153, 409] on link at bounding box center [1151, 407] width 13 height 13
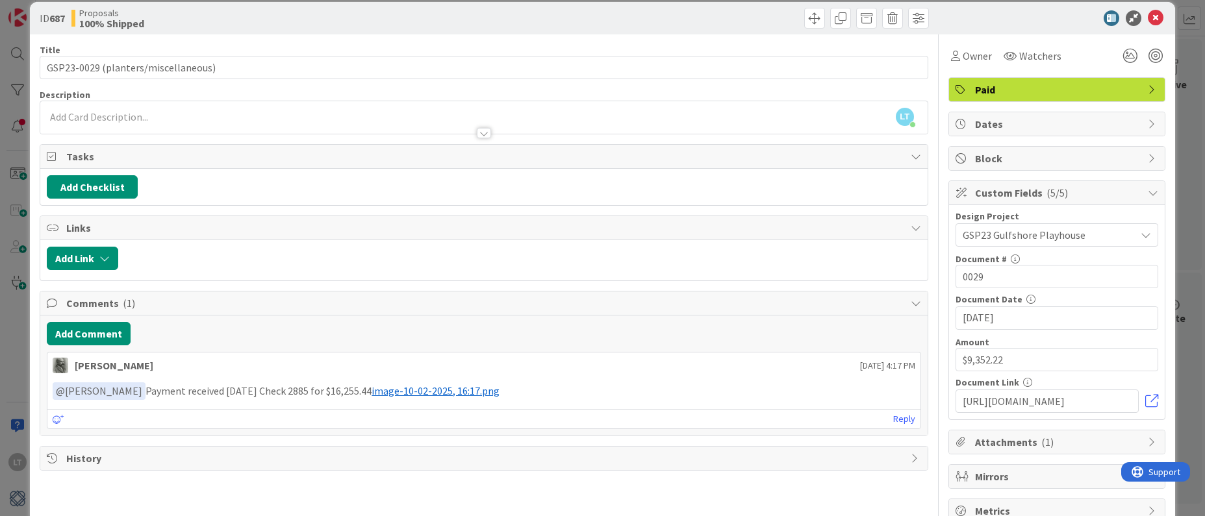
scroll to position [17, 0]
click at [1156, 14] on icon at bounding box center [1156, 18] width 16 height 16
